Goal: Information Seeking & Learning: Learn about a topic

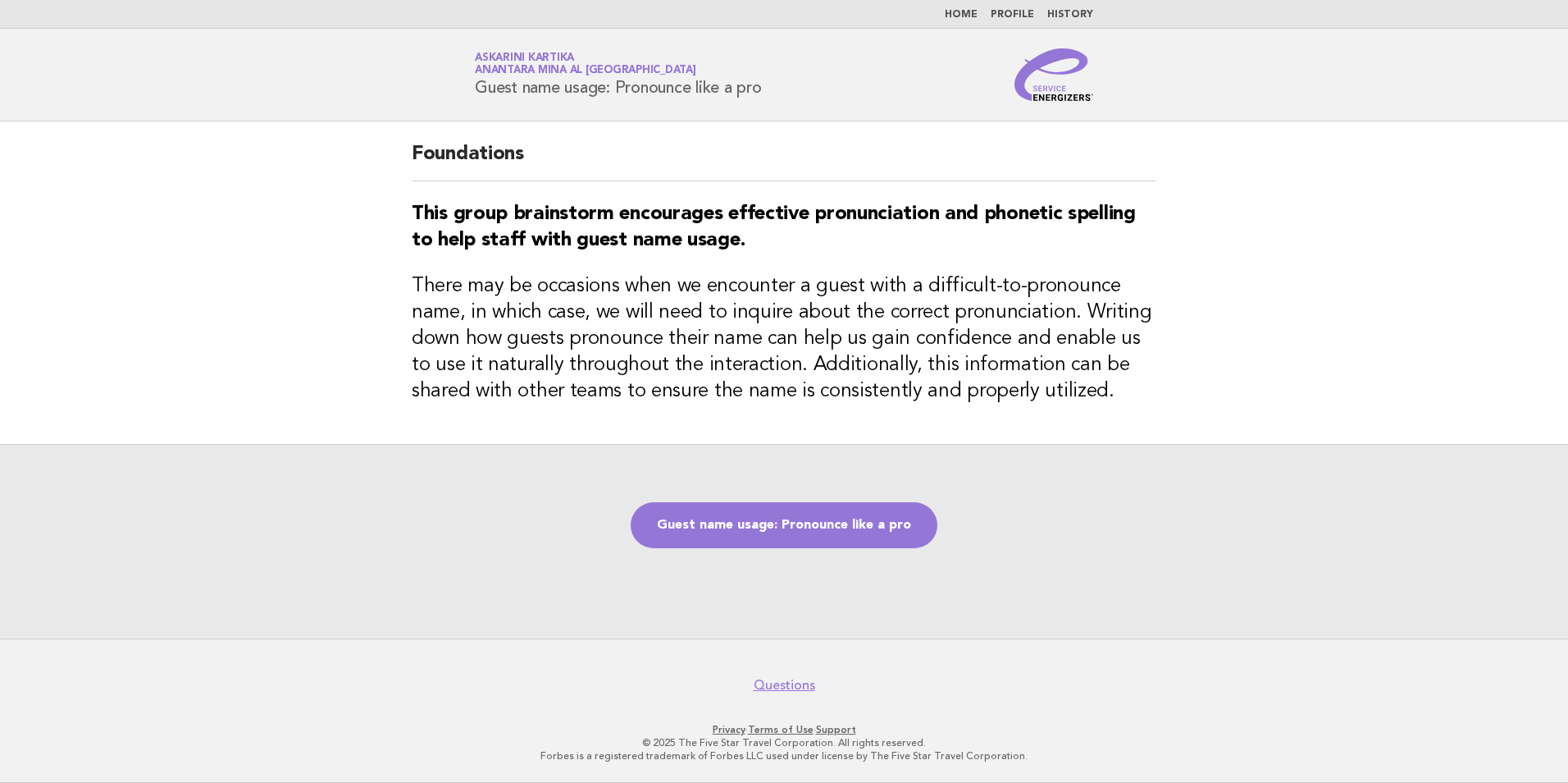
click at [977, 13] on link "Home" at bounding box center [961, 15] width 33 height 10
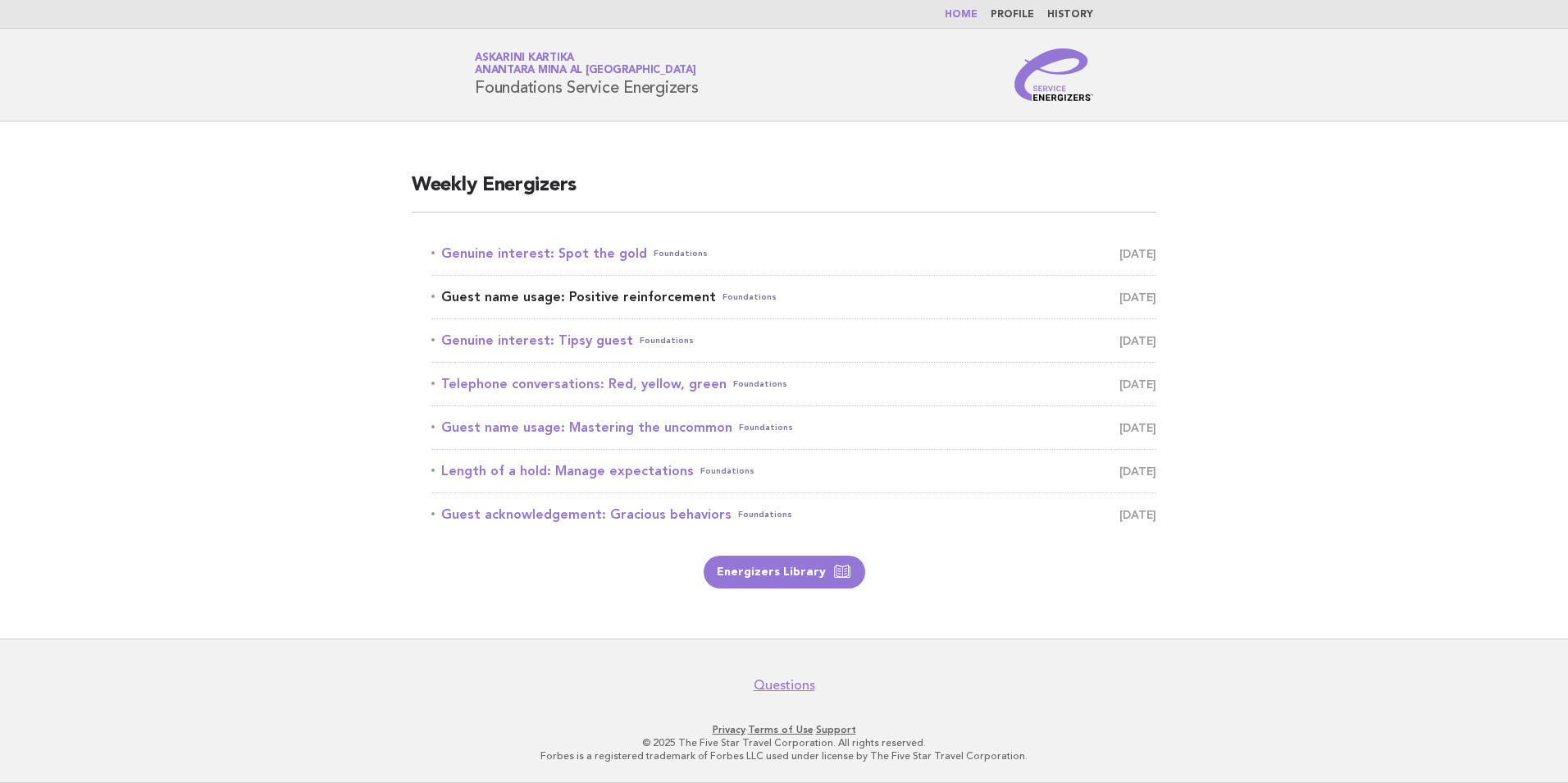
click at [617, 302] on link "Guest name usage: Positive reinforcement Foundations [DATE]" at bounding box center [794, 296] width 725 height 23
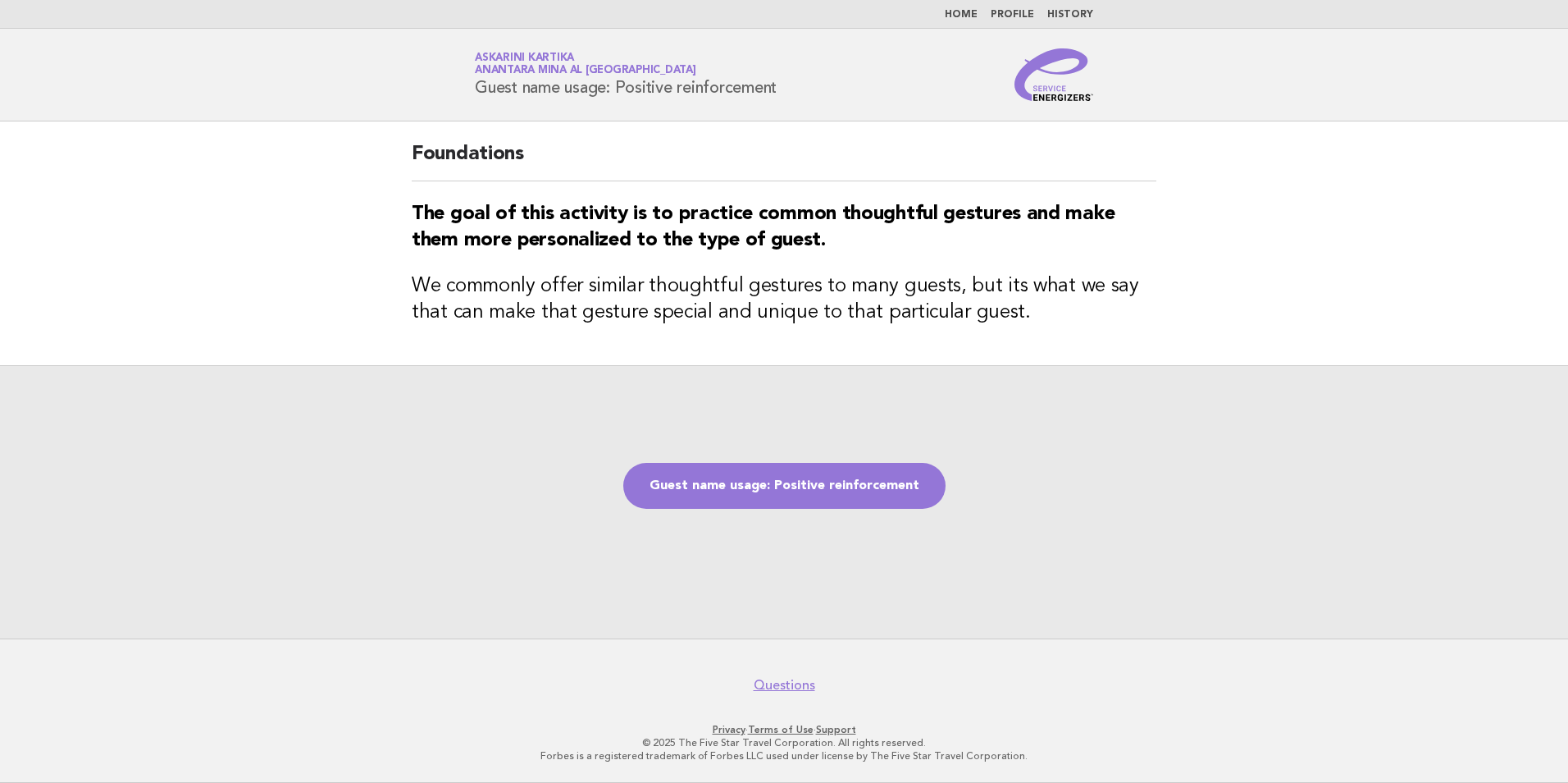
drag, startPoint x: 800, startPoint y: 88, endPoint x: 474, endPoint y: 86, distance: 326.0
click at [474, 86] on div "Service Energizers Askarini Kartika Anantara Mina al [GEOGRAPHIC_DATA] Guest na…" at bounding box center [784, 75] width 664 height 53
copy h1 "Guest name usage: Positive reinforcement"
